Goal: Information Seeking & Learning: Learn about a topic

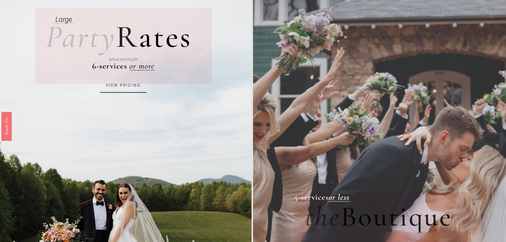
scroll to position [80, 0]
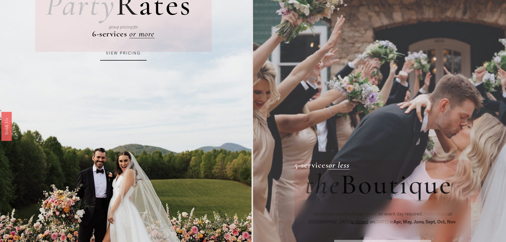
click at [126, 54] on link "VIEW PRICING" at bounding box center [123, 53] width 46 height 14
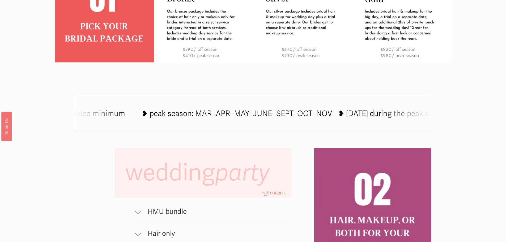
scroll to position [372, 0]
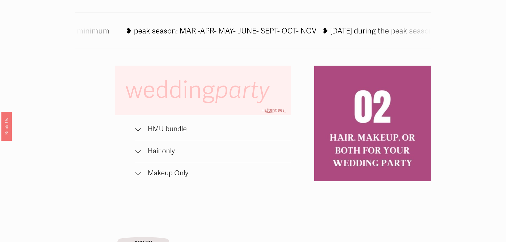
click at [146, 153] on span "Hair only" at bounding box center [216, 151] width 150 height 8
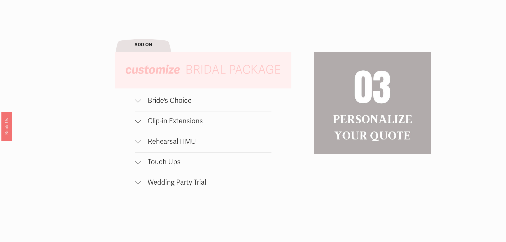
scroll to position [581, 0]
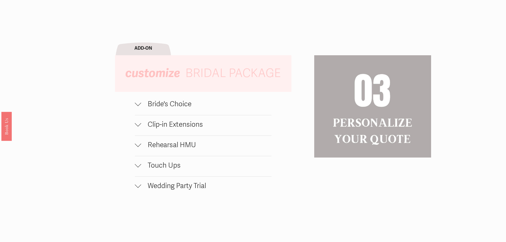
click at [139, 148] on div at bounding box center [138, 145] width 6 height 6
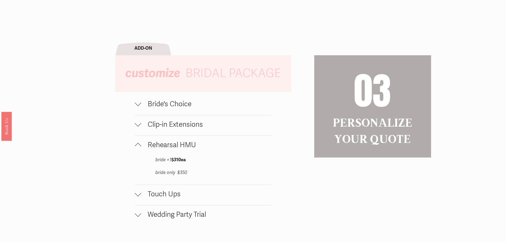
click at [139, 128] on div at bounding box center [138, 124] width 6 height 6
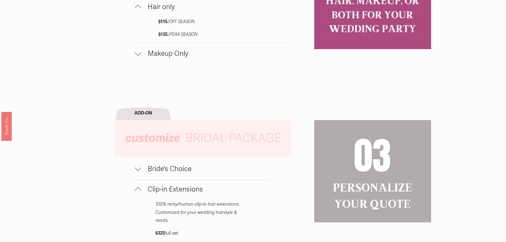
scroll to position [501, 0]
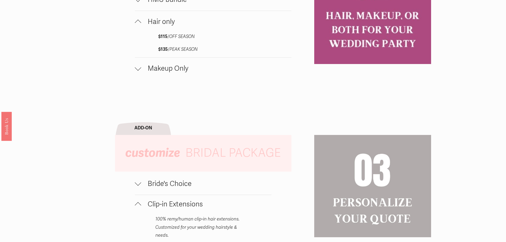
click at [138, 186] on div at bounding box center [138, 183] width 6 height 6
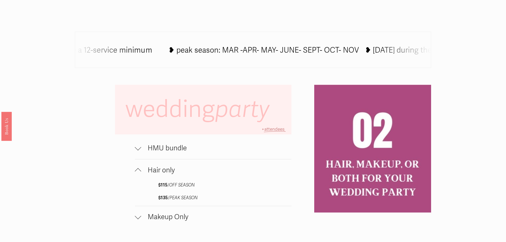
scroll to position [266, 0]
